Goal: Navigation & Orientation: Understand site structure

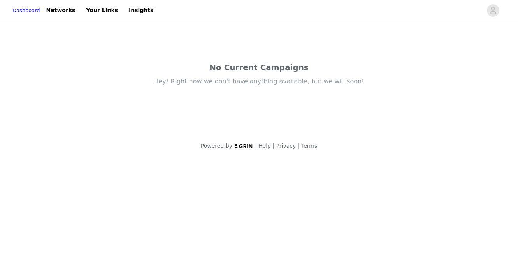
click at [244, 159] on div "Powered by | Help | Privacy | Terms" at bounding box center [259, 151] width 518 height 18
click at [221, 72] on div "No Current Campaigns" at bounding box center [259, 68] width 327 height 12
click at [244, 64] on div "No Current Campaigns" at bounding box center [259, 68] width 327 height 12
click at [79, 12] on link "Networks" at bounding box center [61, 11] width 39 height 18
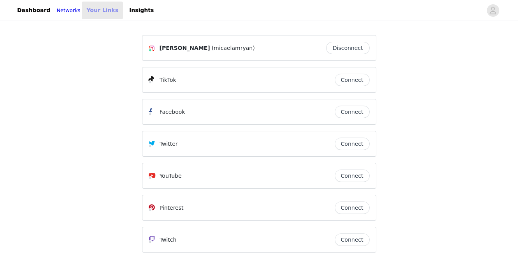
click at [111, 12] on link "Your Links" at bounding box center [102, 11] width 41 height 18
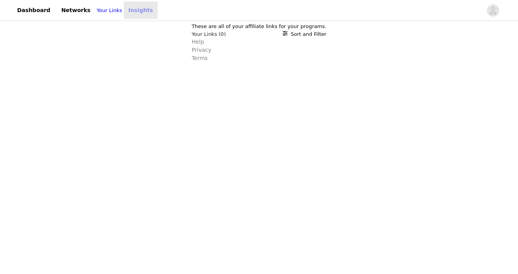
click at [139, 12] on link "Insights" at bounding box center [141, 11] width 34 height 18
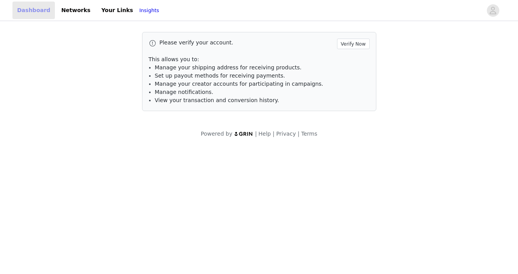
click at [38, 4] on link "Dashboard" at bounding box center [33, 11] width 42 height 18
